Goal: Task Accomplishment & Management: Manage account settings

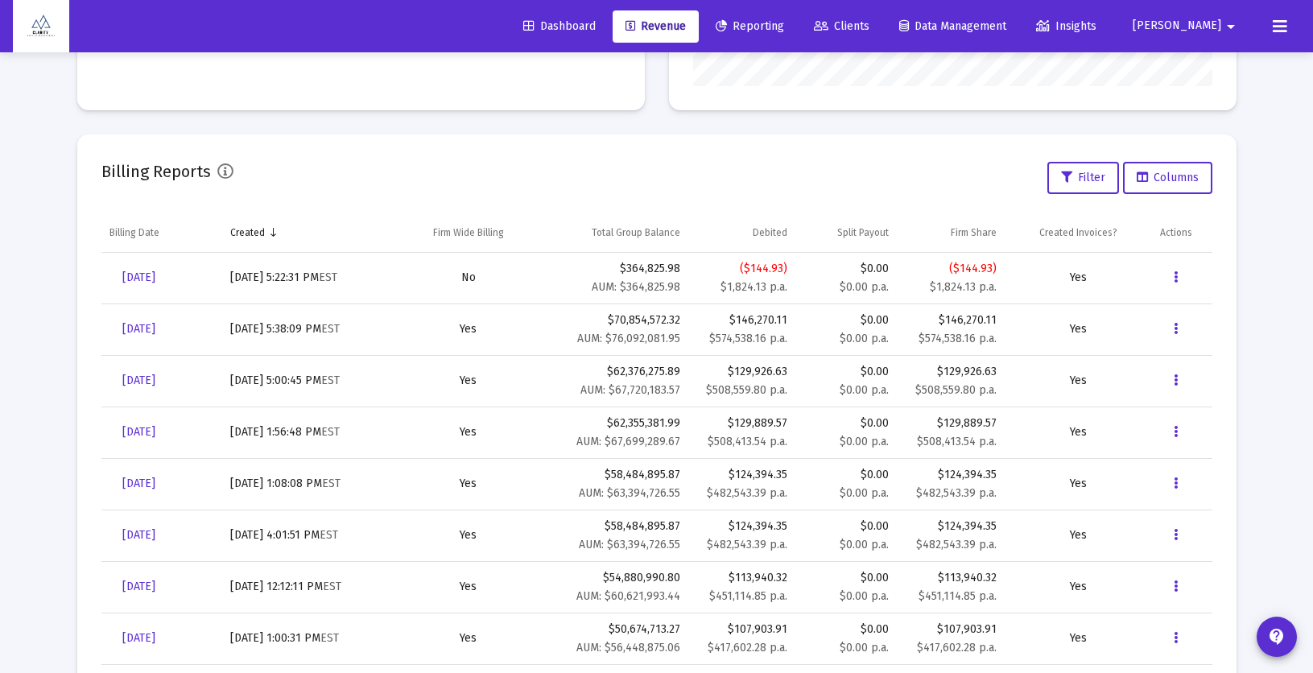
scroll to position [322, 519]
click at [143, 275] on span "[DATE]" at bounding box center [138, 278] width 33 height 14
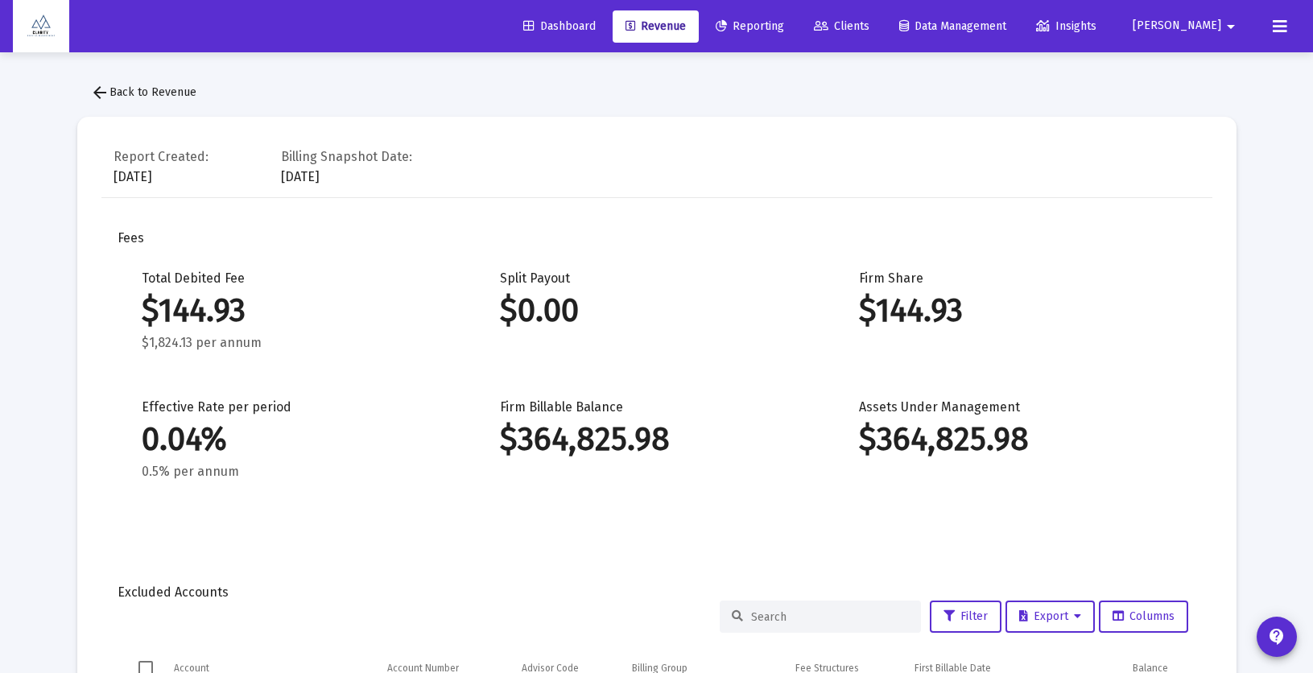
click at [157, 86] on span "arrow_back Back to Revenue" at bounding box center [143, 92] width 106 height 14
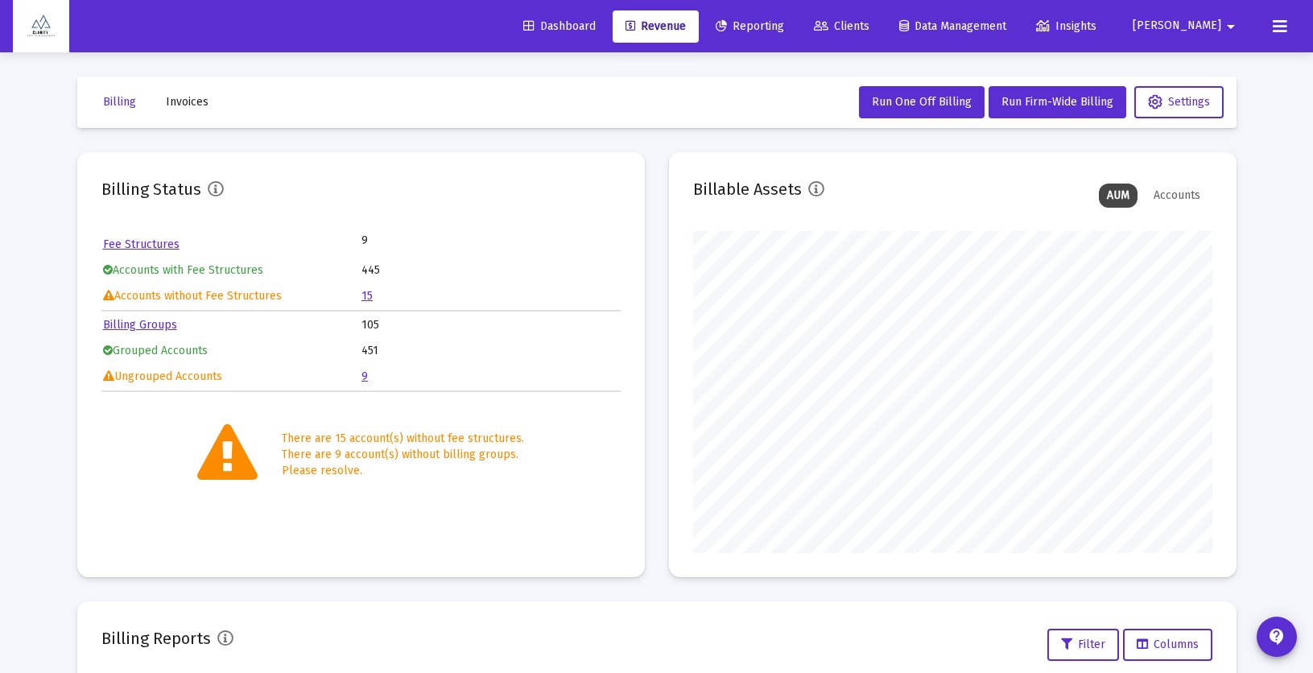
click at [372, 296] on td "15" at bounding box center [491, 296] width 258 height 24
click at [366, 296] on link "15" at bounding box center [367, 296] width 11 height 14
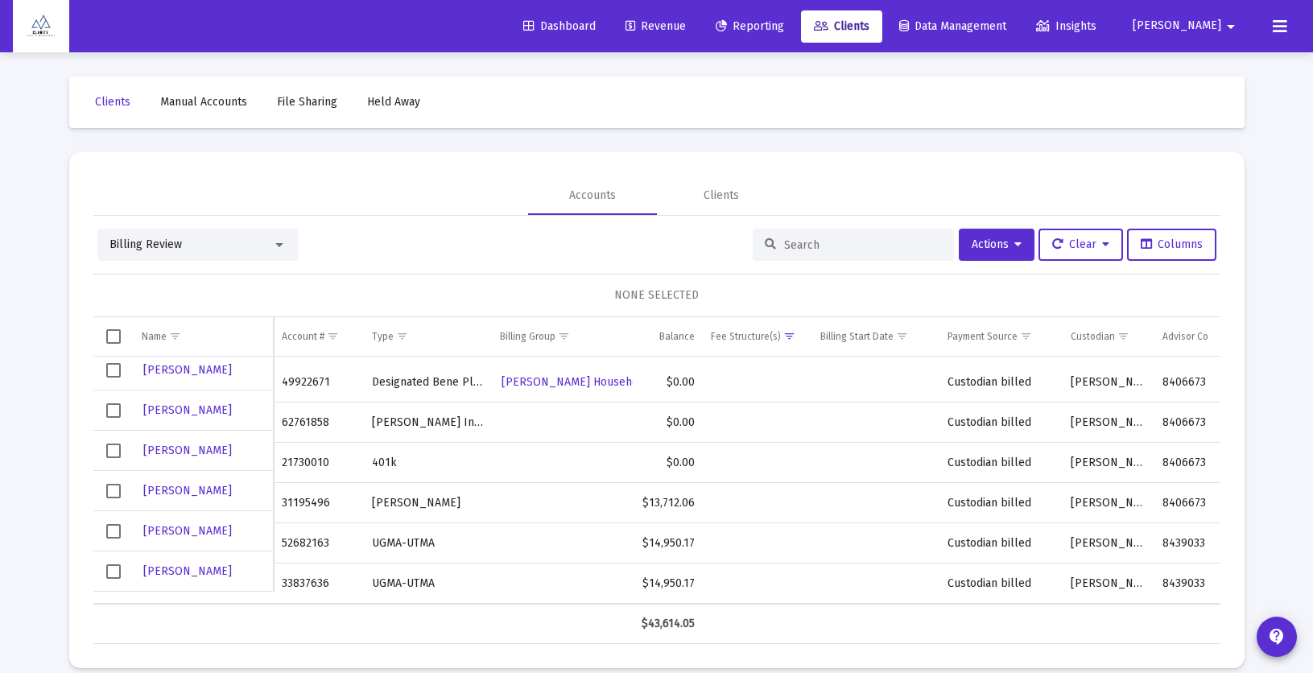
scroll to position [19, 0]
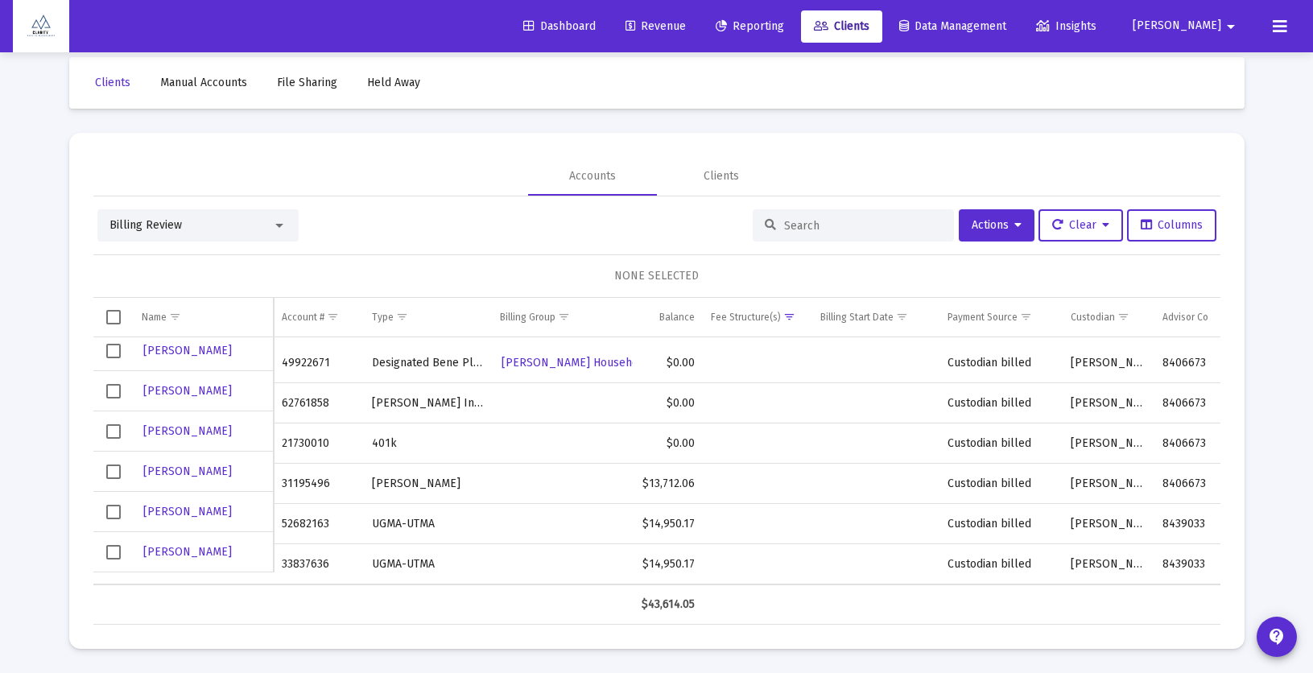
click at [596, 24] on span "Dashboard" at bounding box center [559, 26] width 72 height 14
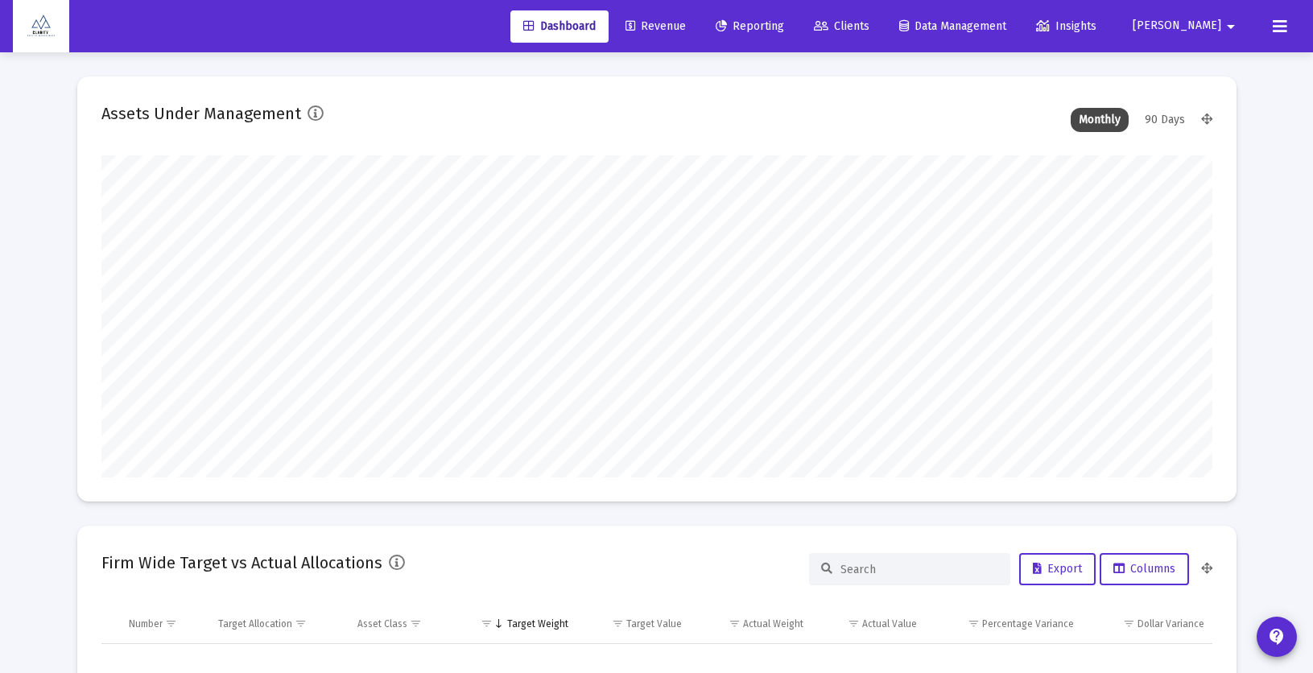
scroll to position [322, 519]
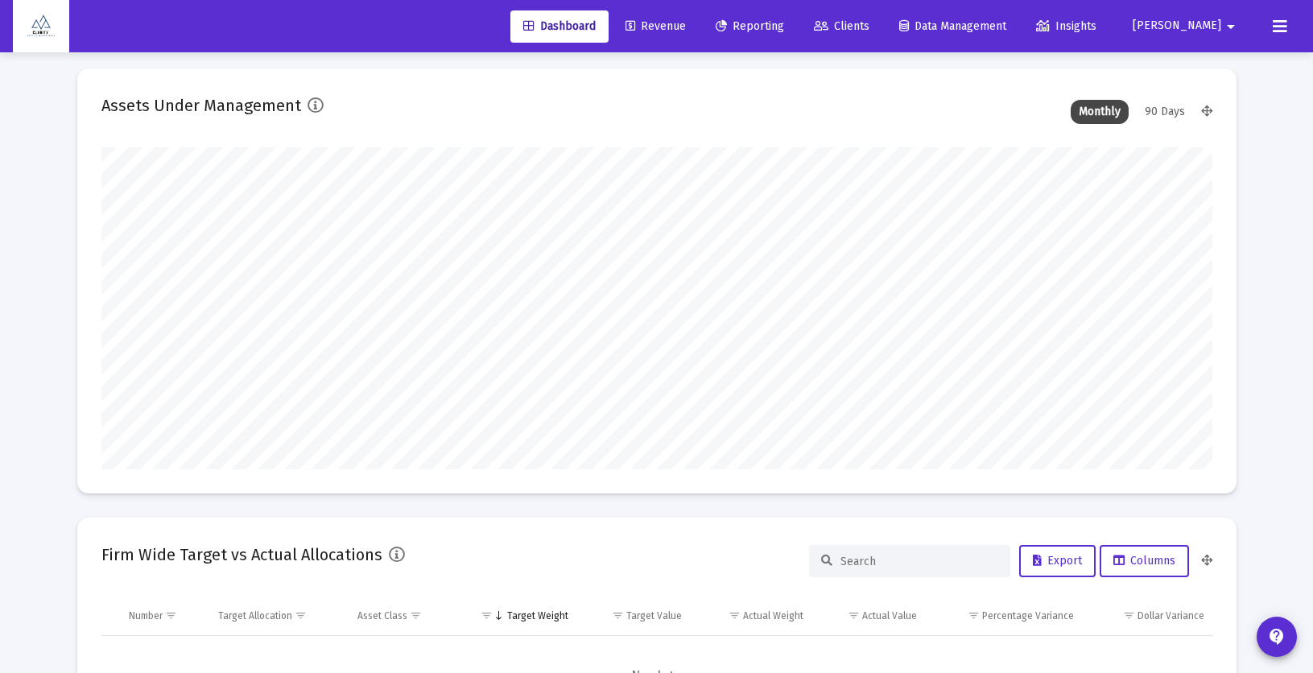
click at [1231, 26] on mat-icon "arrow_drop_down" at bounding box center [1230, 26] width 19 height 32
click at [1226, 109] on button "Logout" at bounding box center [1225, 107] width 96 height 39
